Goal: Information Seeking & Learning: Check status

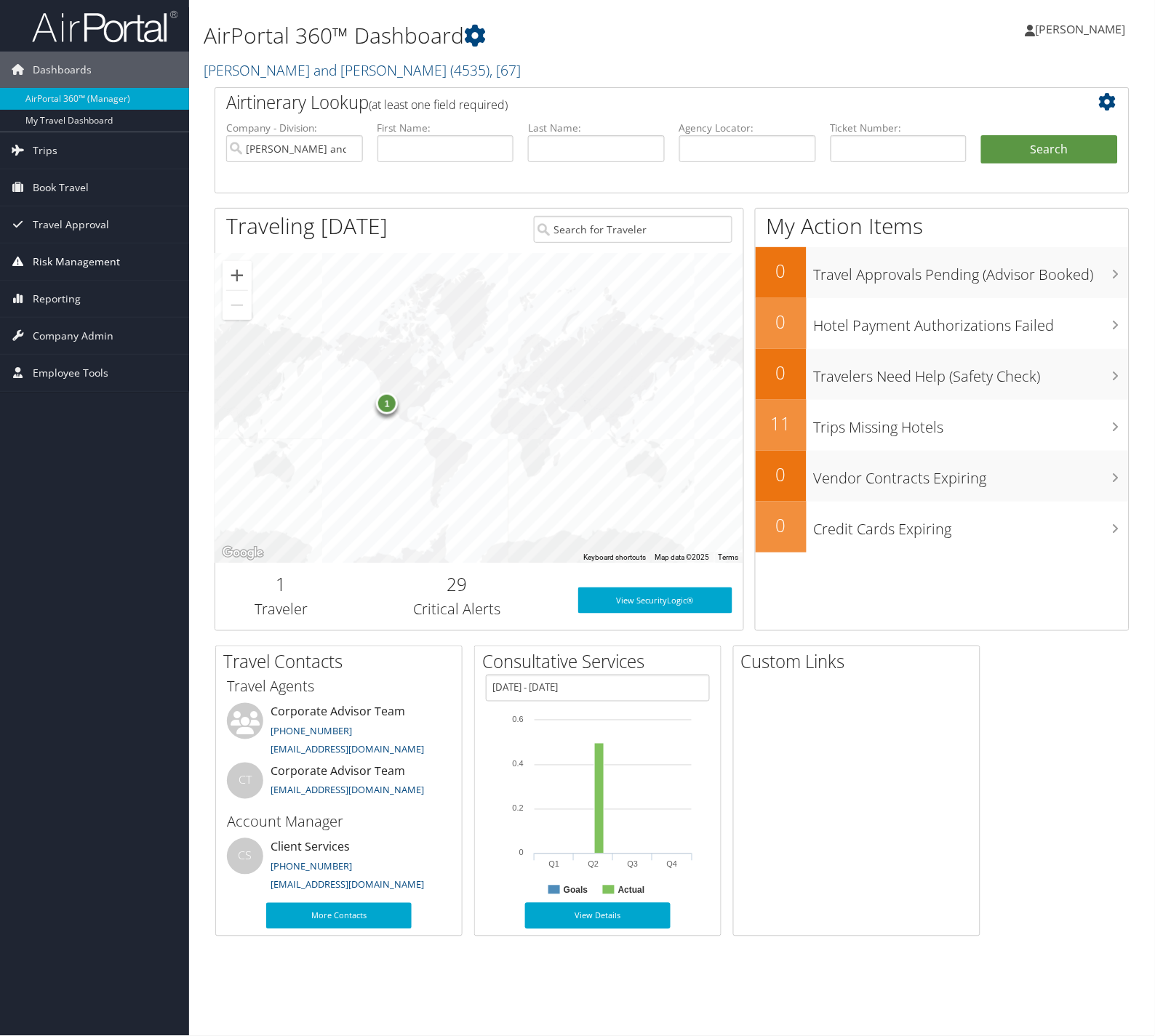
click at [96, 257] on span "Risk Management" at bounding box center [76, 262] width 87 height 36
click at [63, 382] on span "Reporting" at bounding box center [57, 386] width 48 height 36
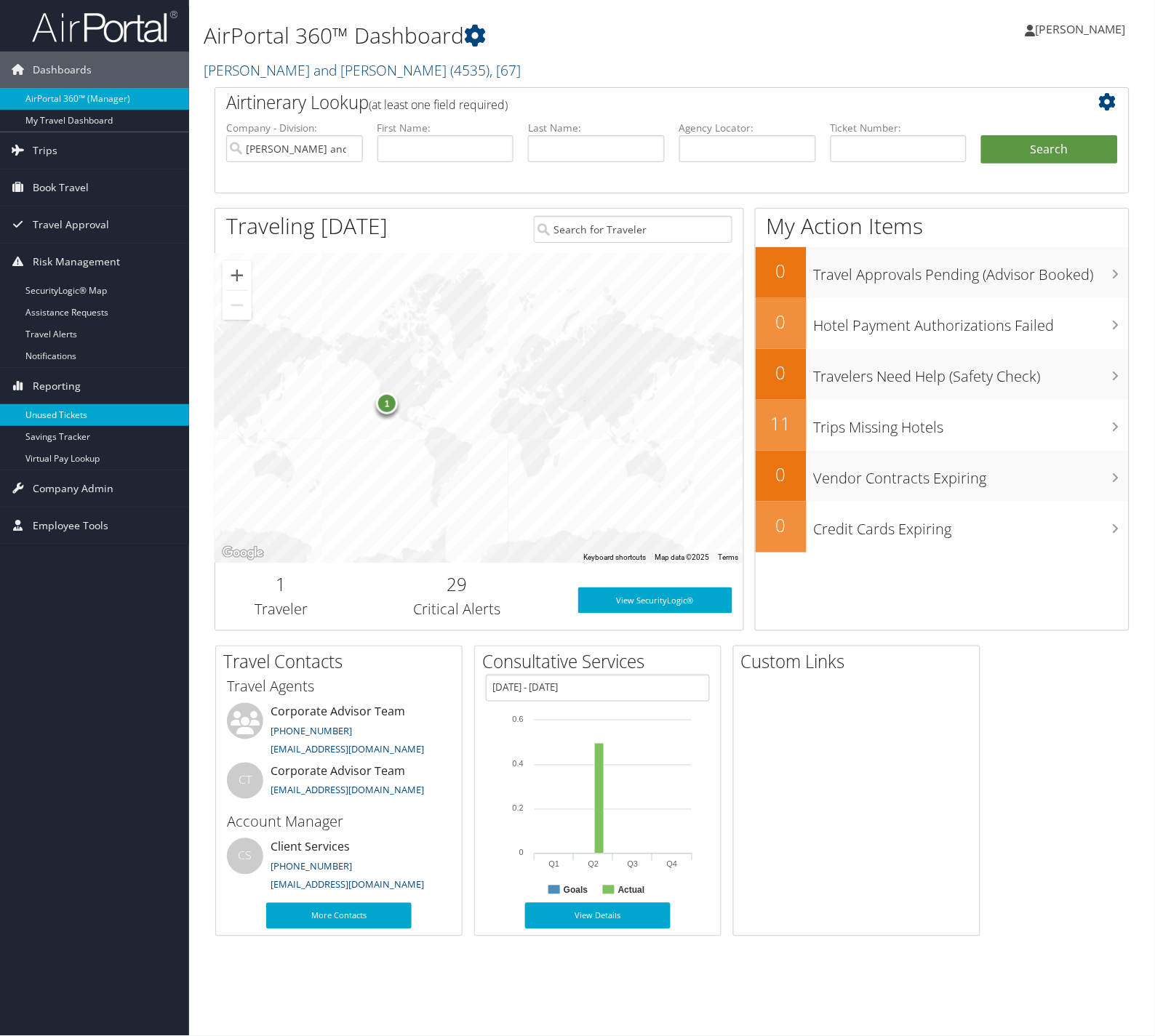
click at [63, 409] on link "Unused Tickets" at bounding box center [95, 416] width 189 height 22
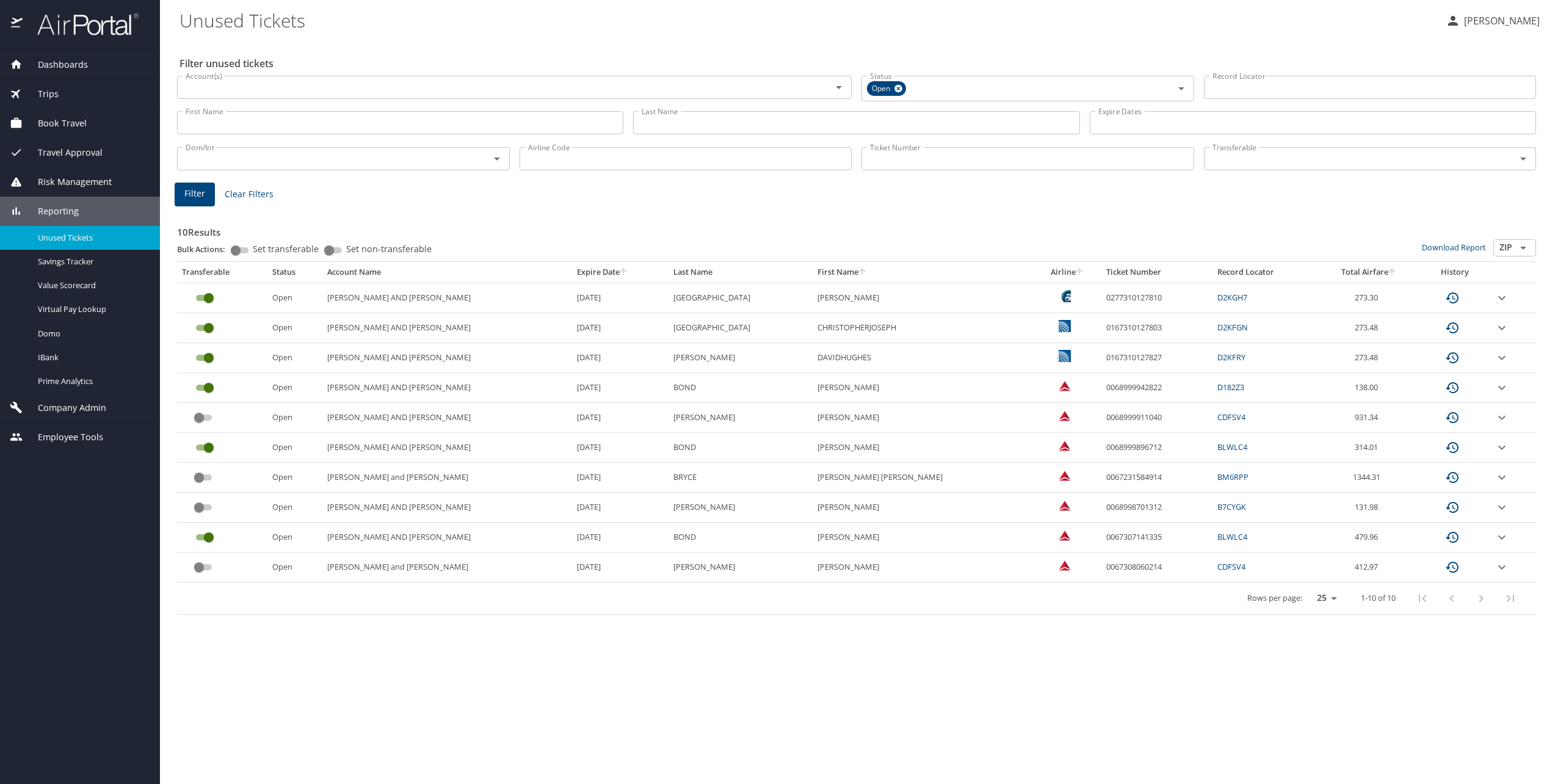
click at [658, 538] on td "[DATE]" at bounding box center [621, 537] width 97 height 30
drag, startPoint x: 689, startPoint y: 114, endPoint x: 700, endPoint y: 114, distance: 11.0
click at [689, 114] on input "Last Name" at bounding box center [856, 123] width 446 height 23
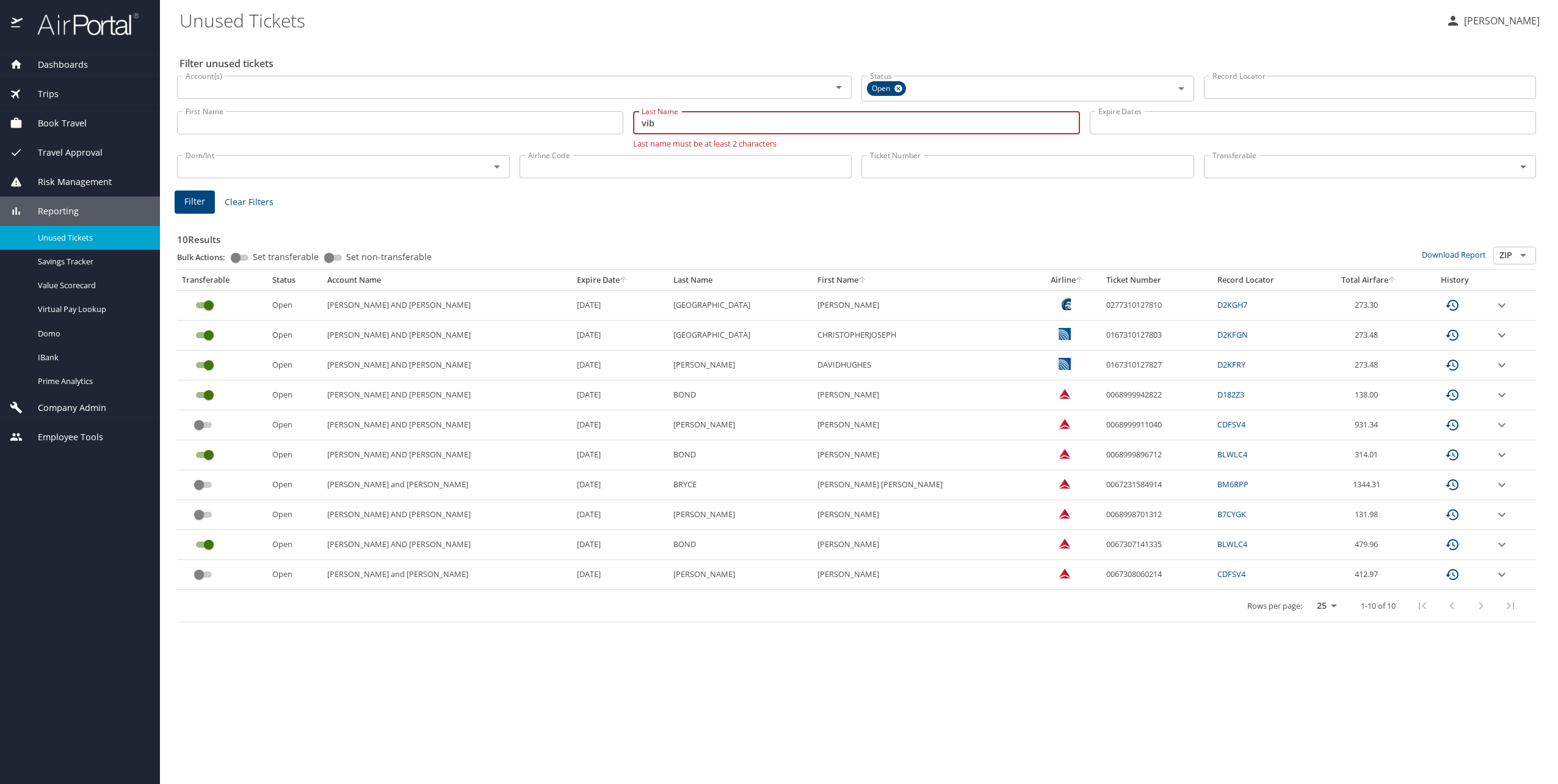
type input "vibs"
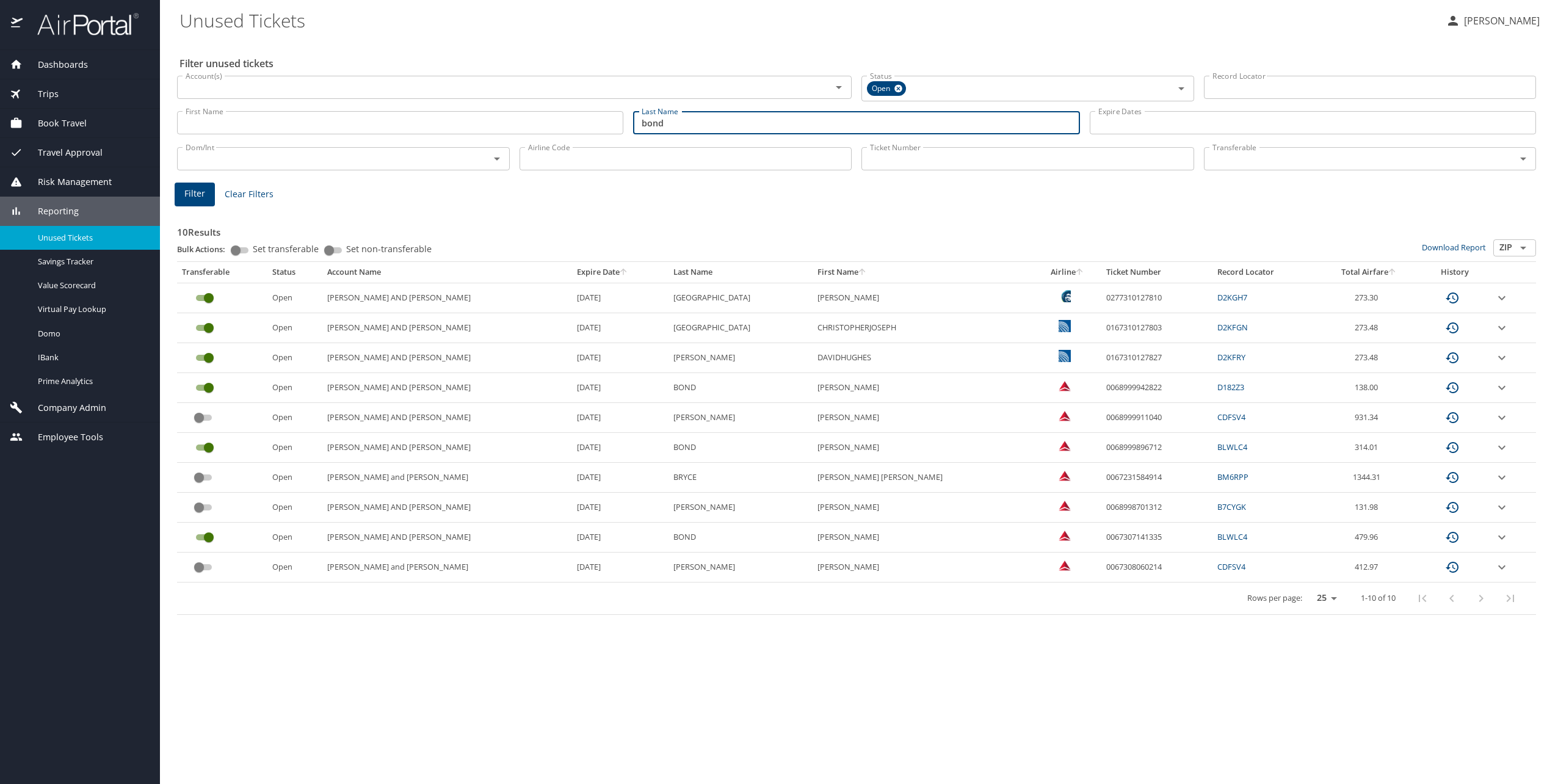
type input "bond"
click at [547, 197] on div "Filter Clear Filters" at bounding box center [856, 194] width 1363 height 24
click at [209, 195] on button "Filter" at bounding box center [195, 194] width 40 height 24
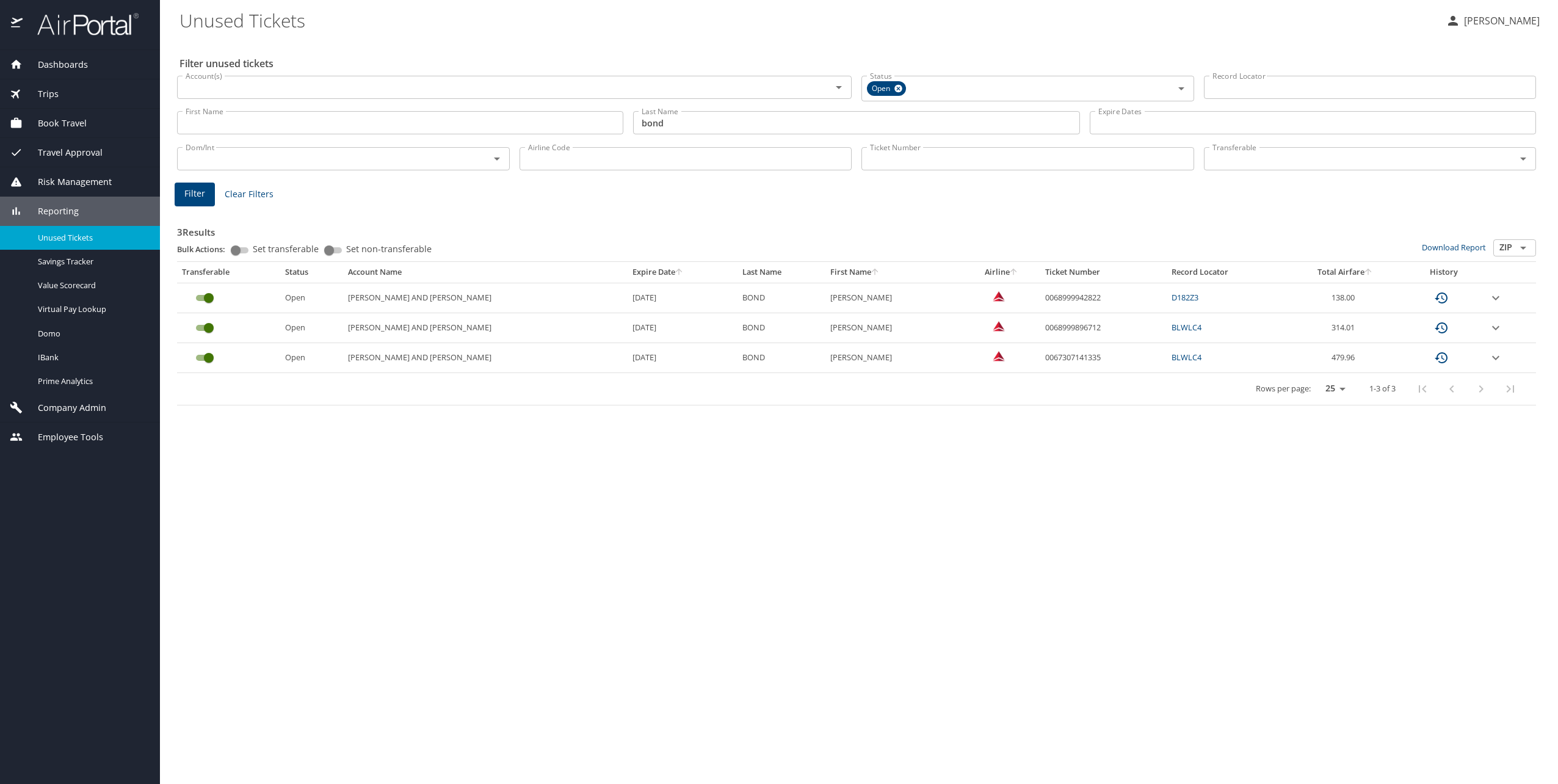
click at [872, 298] on td "0068999942822" at bounding box center [1103, 297] width 126 height 30
copy td "0068999942822"
click at [872, 295] on td "0068999942822" at bounding box center [1103, 297] width 126 height 30
click at [872, 326] on td "0068999896712" at bounding box center [1103, 328] width 126 height 30
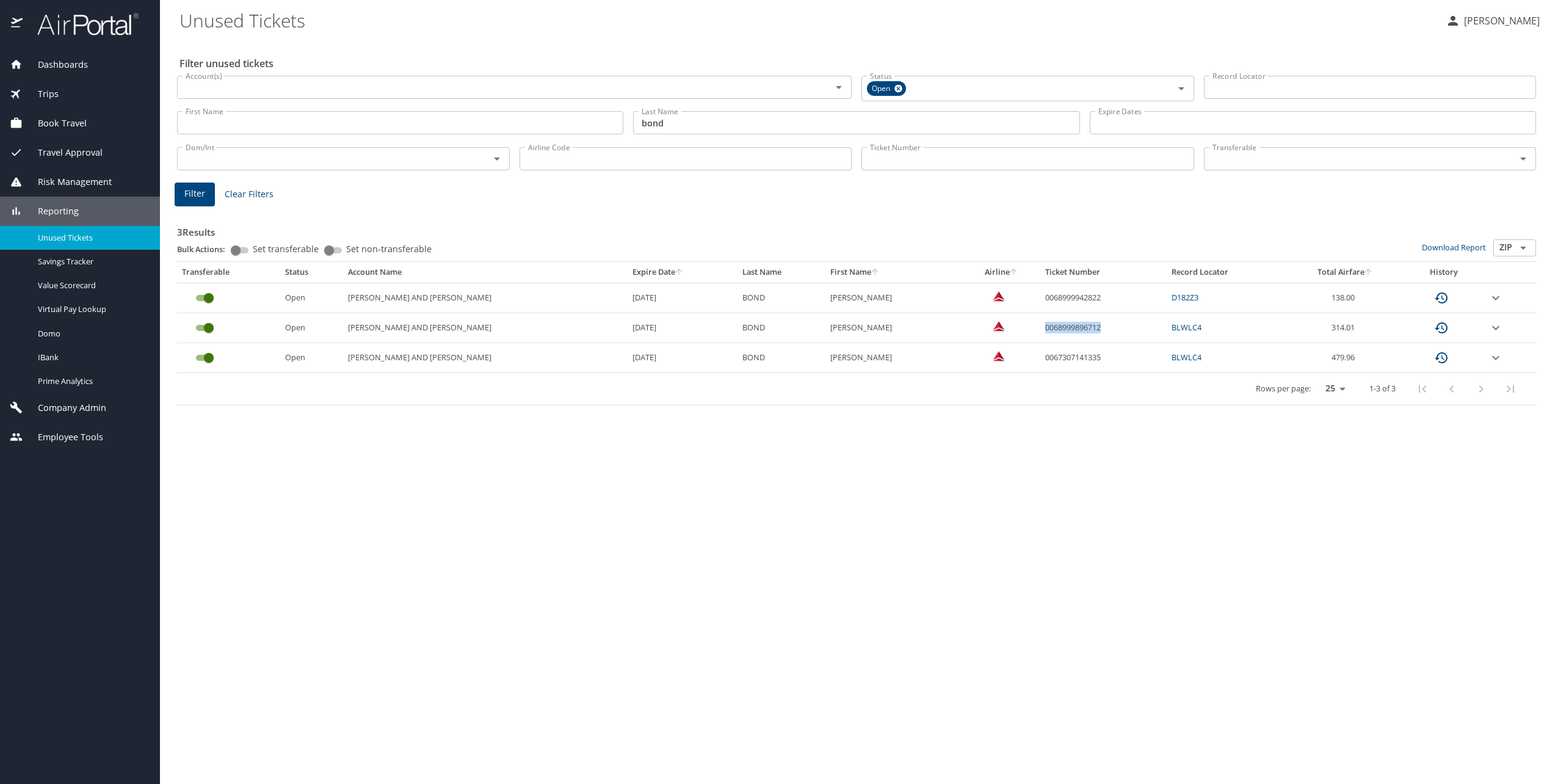
click at [872, 326] on td "0068999896712" at bounding box center [1103, 328] width 126 height 30
copy td "0068999896712"
drag, startPoint x: 1113, startPoint y: 441, endPoint x: 1089, endPoint y: 442, distance: 24.0
click at [872, 441] on div "Filter unused tickets Account(s) Account(s) Status Open Status Record Locator R…" at bounding box center [858, 411] width 1359 height 744
click at [829, 20] on Tickets "Unused Tickets" at bounding box center [807, 20] width 1256 height 38
